Goal: Task Accomplishment & Management: Use online tool/utility

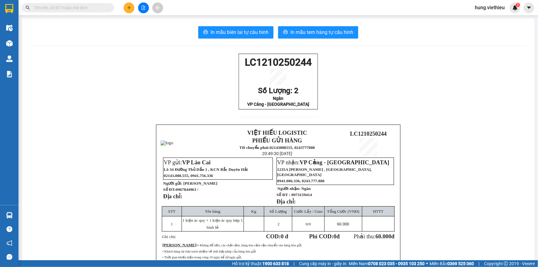
drag, startPoint x: 0, startPoint y: 0, endPoint x: 61, endPoint y: 86, distance: 105.7
click at [61, 86] on div "LC1210250244 Số Lượng: 2 Ngân VP Cảng - [GEOGRAPHIC_DATA] VIỆT HIẾU LOGISTIC PH…" at bounding box center [278, 181] width 498 height 254
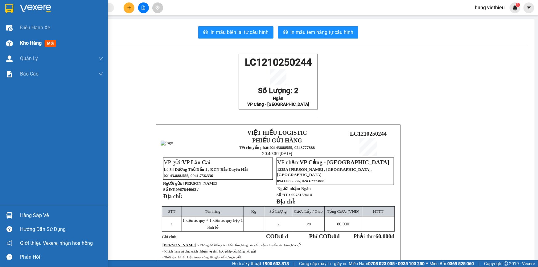
click at [24, 43] on span "Kho hàng" at bounding box center [31, 43] width 22 height 6
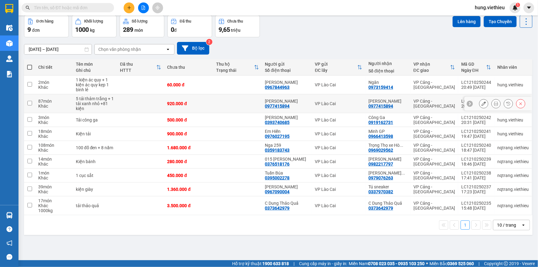
scroll to position [28, 0]
click at [511, 234] on div "1 10 / trang open" at bounding box center [278, 225] width 508 height 20
click at [510, 228] on div "10 / trang" at bounding box center [506, 225] width 19 height 6
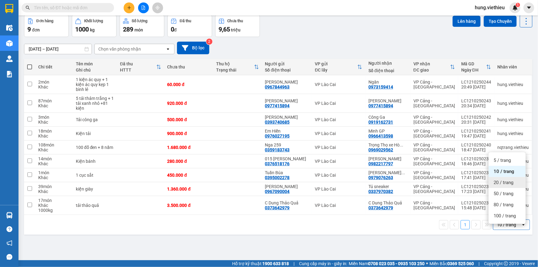
click at [505, 180] on span "20 / trang" at bounding box center [504, 182] width 20 height 6
click at [29, 63] on th at bounding box center [29, 67] width 11 height 16
click at [31, 68] on span at bounding box center [29, 66] width 5 height 5
click at [30, 64] on input "checkbox" at bounding box center [30, 64] width 0 height 0
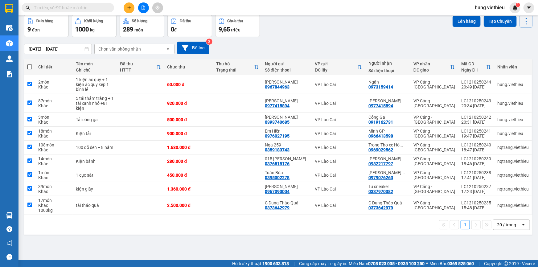
checkbox input "true"
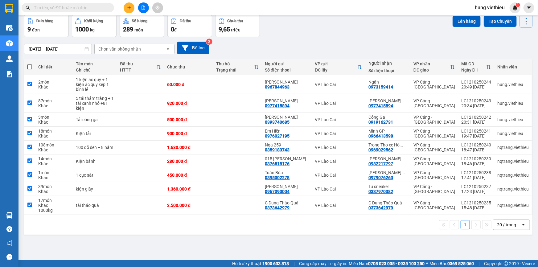
checkbox input "true"
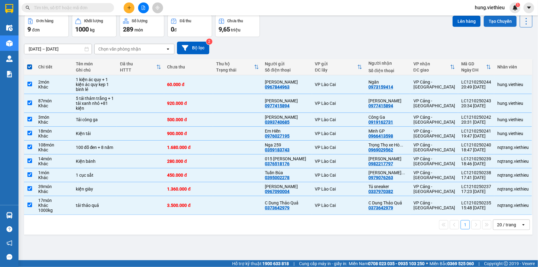
click at [491, 21] on button "Tạo Chuyến" at bounding box center [500, 21] width 33 height 11
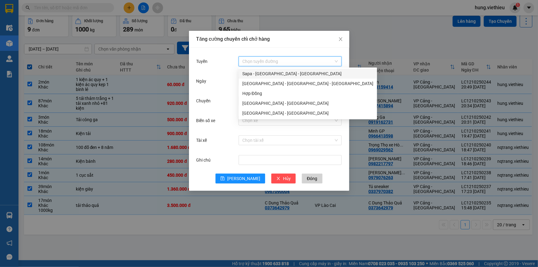
click at [261, 61] on input "Tuyến" at bounding box center [287, 61] width 91 height 9
click at [256, 76] on div "Sapa - [GEOGRAPHIC_DATA] - [GEOGRAPHIC_DATA]" at bounding box center [307, 73] width 131 height 7
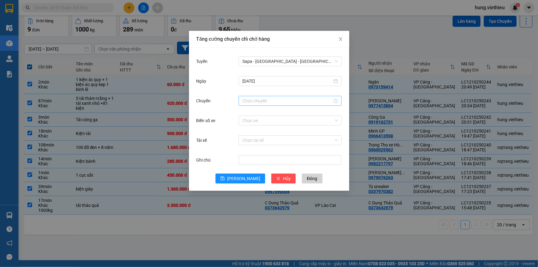
click at [250, 105] on div at bounding box center [290, 101] width 103 height 10
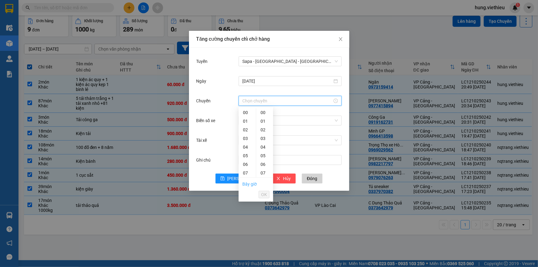
click at [247, 184] on link "Bây giờ" at bounding box center [249, 184] width 14 height 5
type input "21:43"
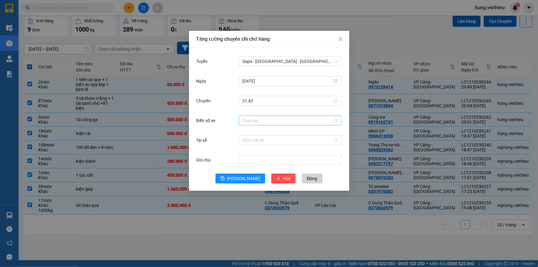
click at [259, 121] on input "Biển số xe" at bounding box center [287, 120] width 91 height 9
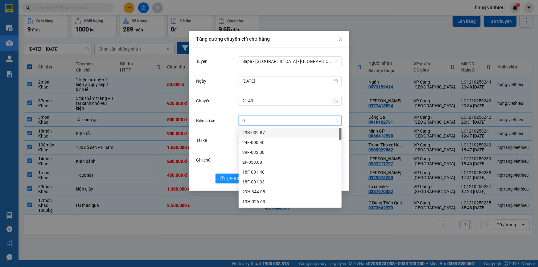
type input "08"
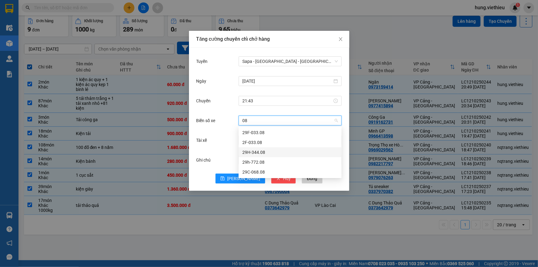
click at [256, 153] on div "29H-344.08" at bounding box center [290, 152] width 96 height 7
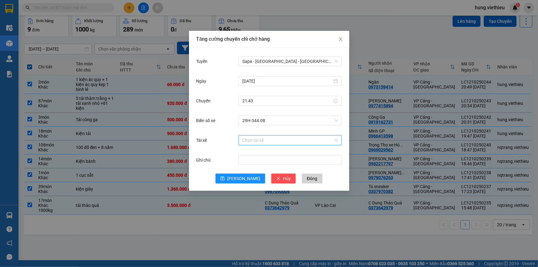
click at [253, 140] on input "Tài xế" at bounding box center [287, 140] width 91 height 9
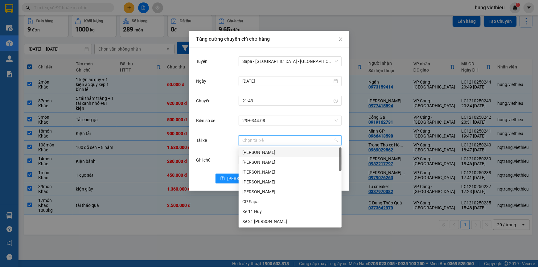
click at [215, 134] on div "Tài xế" at bounding box center [217, 140] width 43 height 12
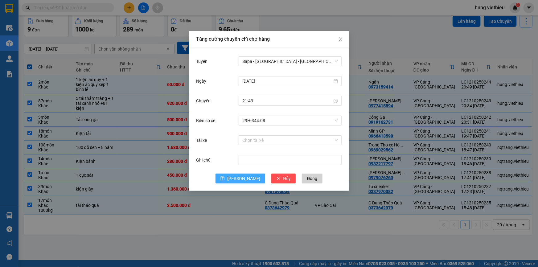
click at [225, 176] on icon "save" at bounding box center [222, 178] width 4 height 4
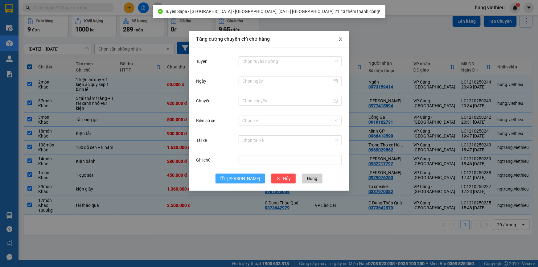
click at [340, 40] on icon "close" at bounding box center [340, 39] width 5 height 5
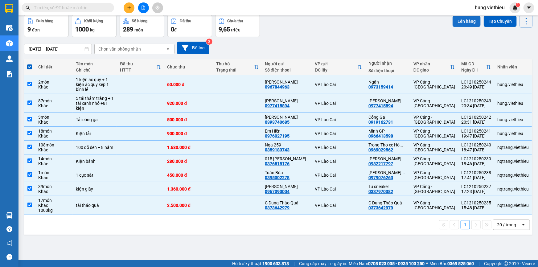
click at [465, 20] on button "Lên hàng" at bounding box center [467, 21] width 28 height 11
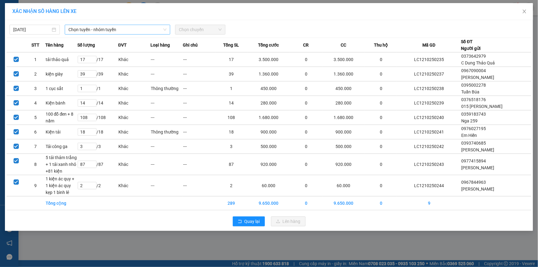
click at [106, 30] on span "Chọn tuyến - nhóm tuyến" at bounding box center [117, 29] width 98 height 9
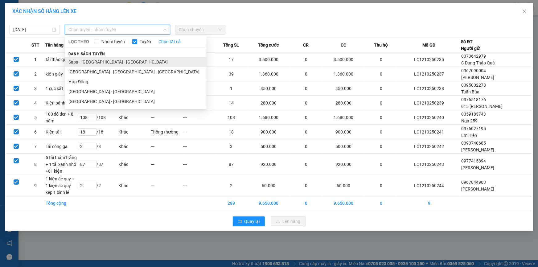
click at [86, 62] on li "Sapa - [GEOGRAPHIC_DATA] - [GEOGRAPHIC_DATA]" at bounding box center [136, 62] width 142 height 10
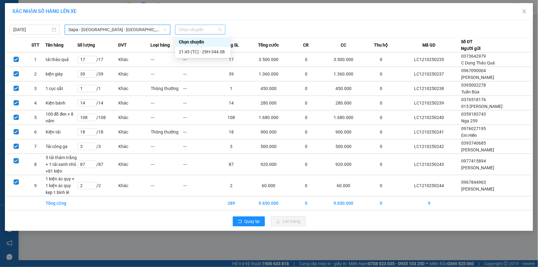
click at [186, 28] on span "Chọn chuyến" at bounding box center [200, 29] width 43 height 9
click at [188, 49] on div "21:43 (TC) - 29H-344.08" at bounding box center [203, 51] width 48 height 7
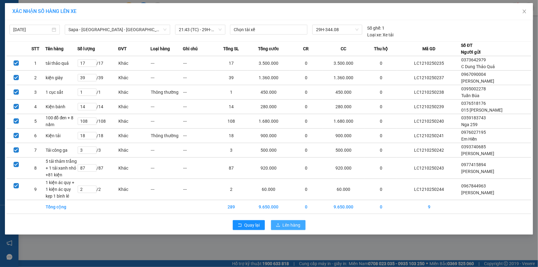
click at [289, 227] on span "Lên hàng" at bounding box center [292, 225] width 18 height 7
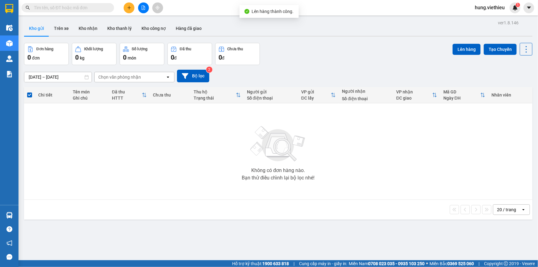
click at [110, 150] on div "Không có đơn hàng nào. Bạn thử điều chỉnh lại bộ lọc nhé!" at bounding box center [278, 151] width 502 height 92
